Goal: Task Accomplishment & Management: Use online tool/utility

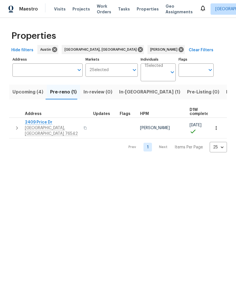
click at [227, 93] on span "Listed (11)" at bounding box center [238, 92] width 22 height 8
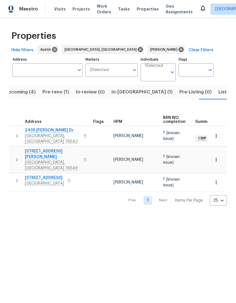
click at [219, 136] on icon "button" at bounding box center [217, 136] width 6 height 6
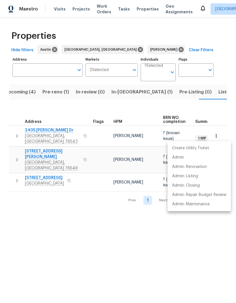
click at [37, 131] on div at bounding box center [118, 151] width 236 height 303
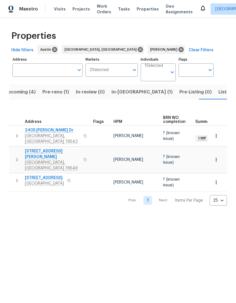
click at [39, 131] on span "2405 Riley Dr" at bounding box center [52, 131] width 55 height 6
click at [24, 90] on span "Upcoming (4)" at bounding box center [20, 92] width 31 height 8
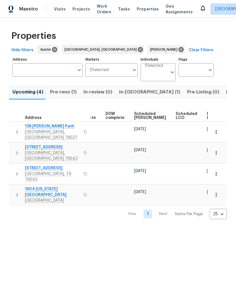
scroll to position [0, 142]
click at [207, 113] on span "Ready Date" at bounding box center [213, 116] width 12 height 8
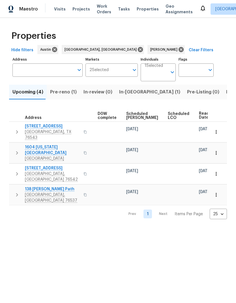
scroll to position [0, 149]
click at [217, 132] on icon "button" at bounding box center [217, 132] width 6 height 6
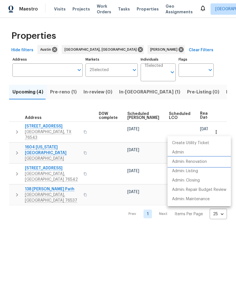
click at [206, 161] on p "Admin: Renovation" at bounding box center [189, 162] width 35 height 6
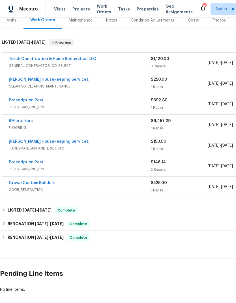
scroll to position [79, 0]
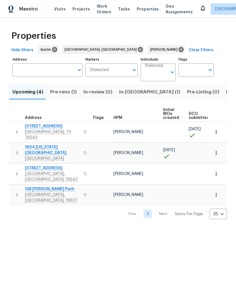
click at [227, 94] on span "Listed (11)" at bounding box center [238, 92] width 22 height 8
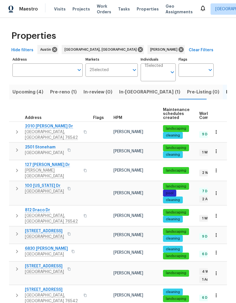
click at [218, 168] on icon "button" at bounding box center [217, 171] width 6 height 6
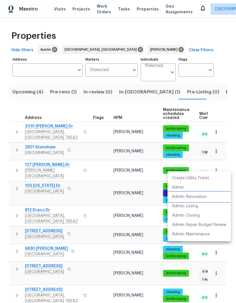
click at [212, 196] on li "Admin: Renovation" at bounding box center [200, 197] width 64 height 9
